Goal: Information Seeking & Learning: Learn about a topic

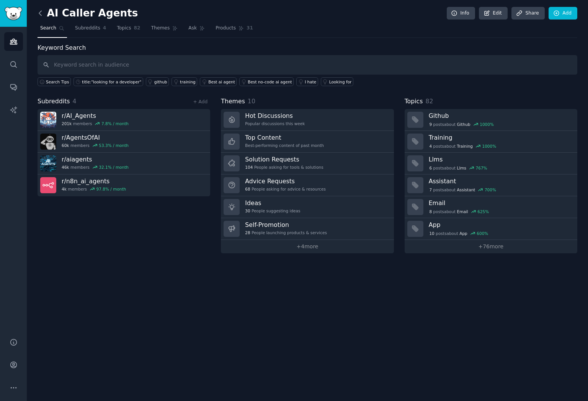
click at [42, 11] on icon at bounding box center [40, 13] width 8 height 8
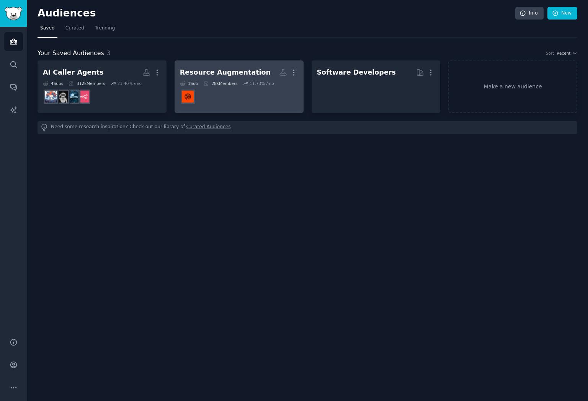
click at [234, 68] on div "Resource Augmentation" at bounding box center [225, 73] width 91 height 10
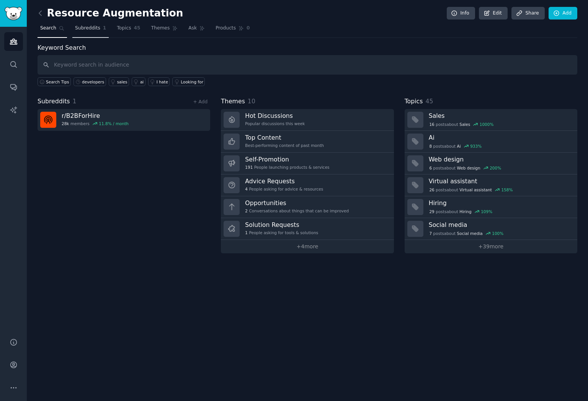
click at [86, 27] on span "Subreddits" at bounding box center [87, 28] width 25 height 7
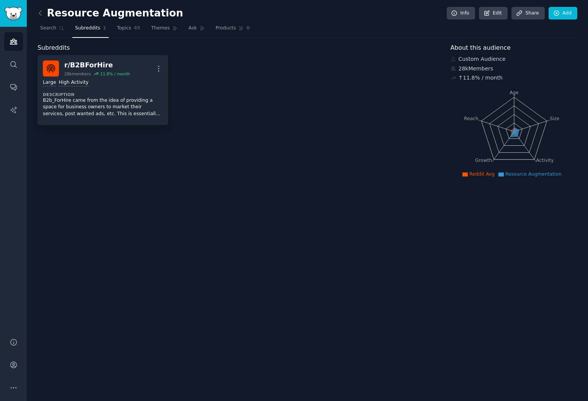
click at [45, 16] on link at bounding box center [42, 13] width 10 height 12
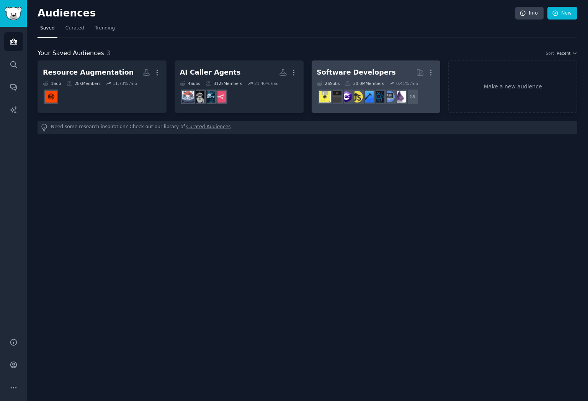
click at [381, 66] on h2 "Software Developers More" at bounding box center [376, 72] width 118 height 13
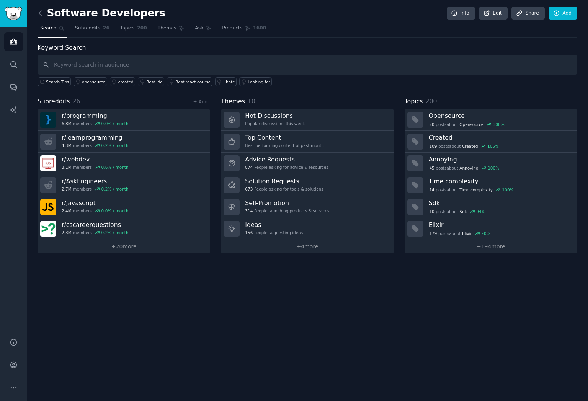
click at [102, 363] on div "Software Developers Info Edit Share Add Search Subreddits 26 Topics 200 Themes …" at bounding box center [307, 200] width 561 height 401
click at [311, 277] on div "Software Developers Info Edit Share Add Search Subreddits 26 Topics 200 Themes …" at bounding box center [307, 200] width 561 height 401
click at [307, 182] on h3 "Solution Requests" at bounding box center [284, 181] width 78 height 8
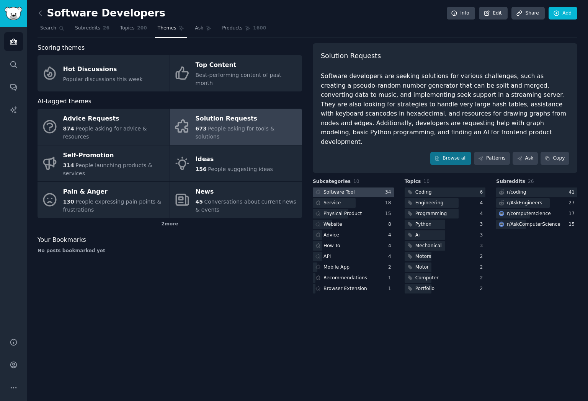
click at [349, 189] on div "Software Tool" at bounding box center [338, 192] width 31 height 7
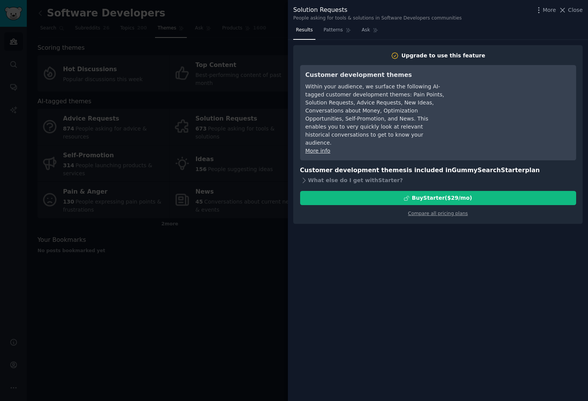
click at [210, 246] on div at bounding box center [294, 200] width 588 height 401
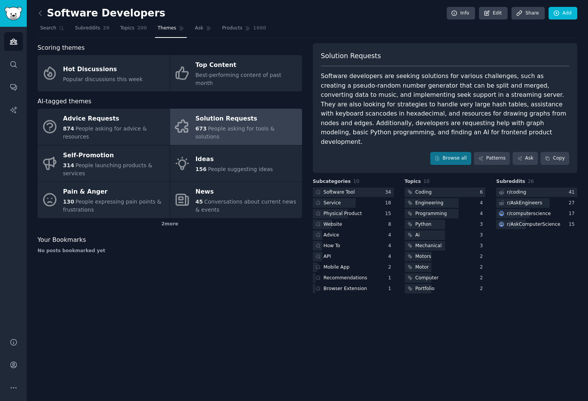
click at [46, 14] on h2 "Software Developers" at bounding box center [101, 13] width 128 height 12
click at [42, 15] on icon at bounding box center [40, 13] width 8 height 8
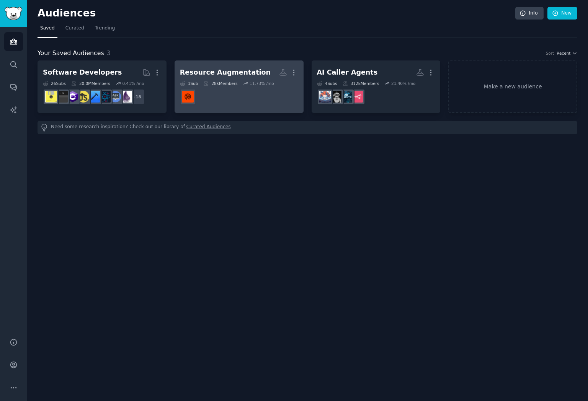
click at [236, 69] on div "Resource Augmentation" at bounding box center [225, 73] width 91 height 10
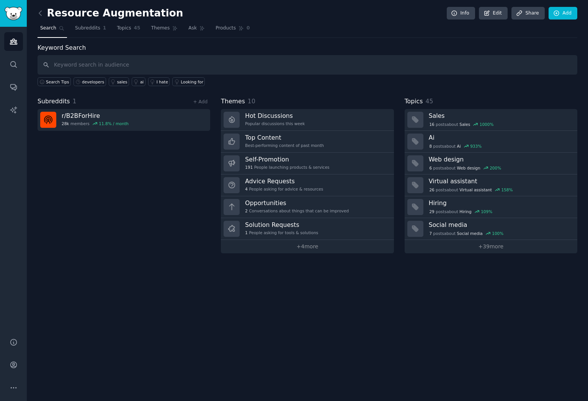
type input "S"
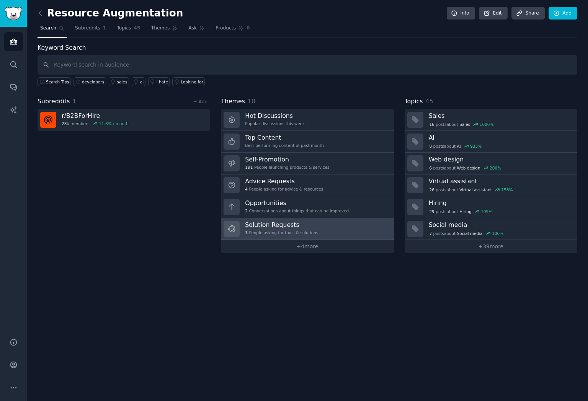
click at [294, 237] on link "Solution Requests 1 People asking for tools & solutions" at bounding box center [307, 229] width 173 height 22
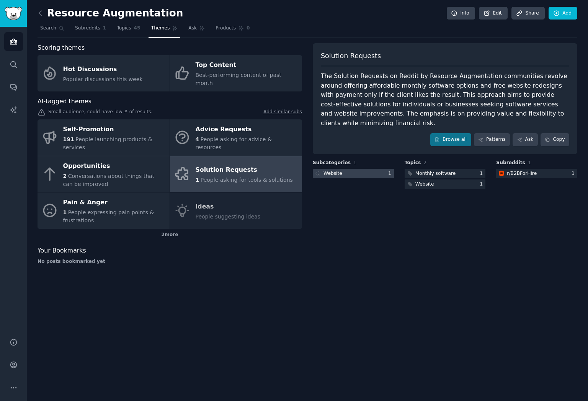
click at [361, 169] on div at bounding box center [353, 174] width 81 height 10
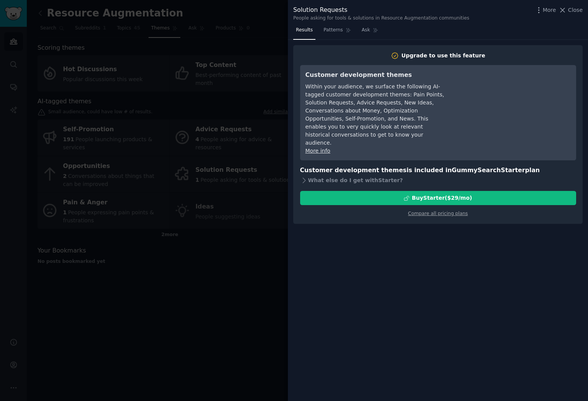
click at [240, 164] on div at bounding box center [294, 200] width 588 height 401
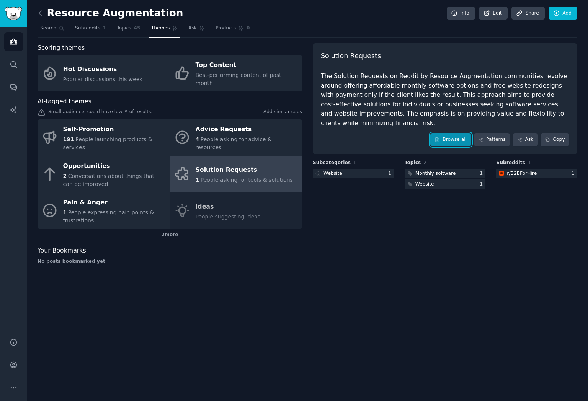
click at [453, 133] on link "Browse all" at bounding box center [450, 139] width 41 height 13
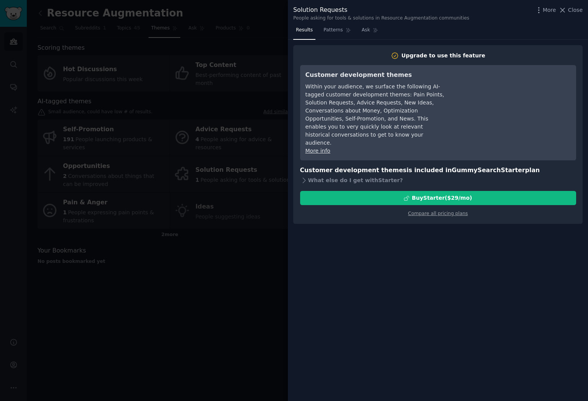
click at [187, 109] on div at bounding box center [294, 200] width 588 height 401
click at [136, 34] on div at bounding box center [294, 200] width 588 height 401
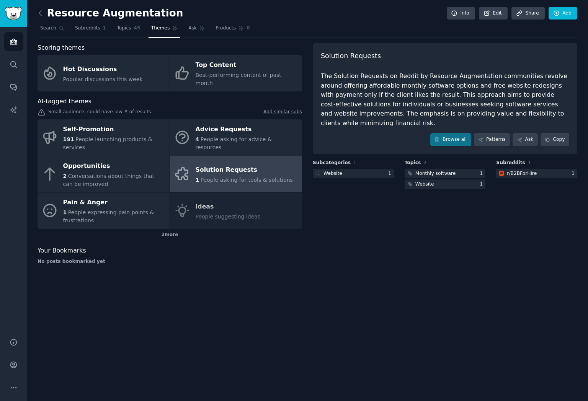
click at [127, 29] on span "Topics" at bounding box center [124, 28] width 14 height 7
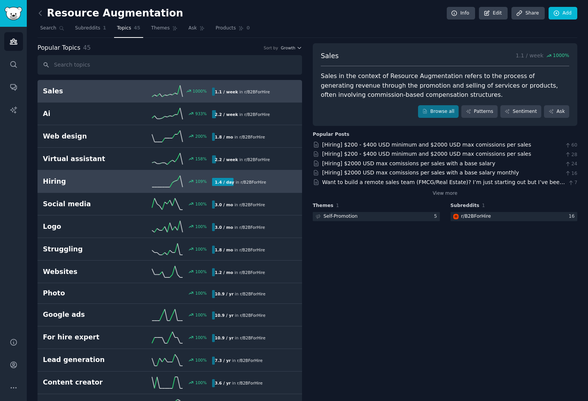
click at [125, 192] on link "Hiring 109 % 1.4 / day in r/ B2BForHire" at bounding box center [169, 181] width 264 height 23
